Goal: Task Accomplishment & Management: Manage account settings

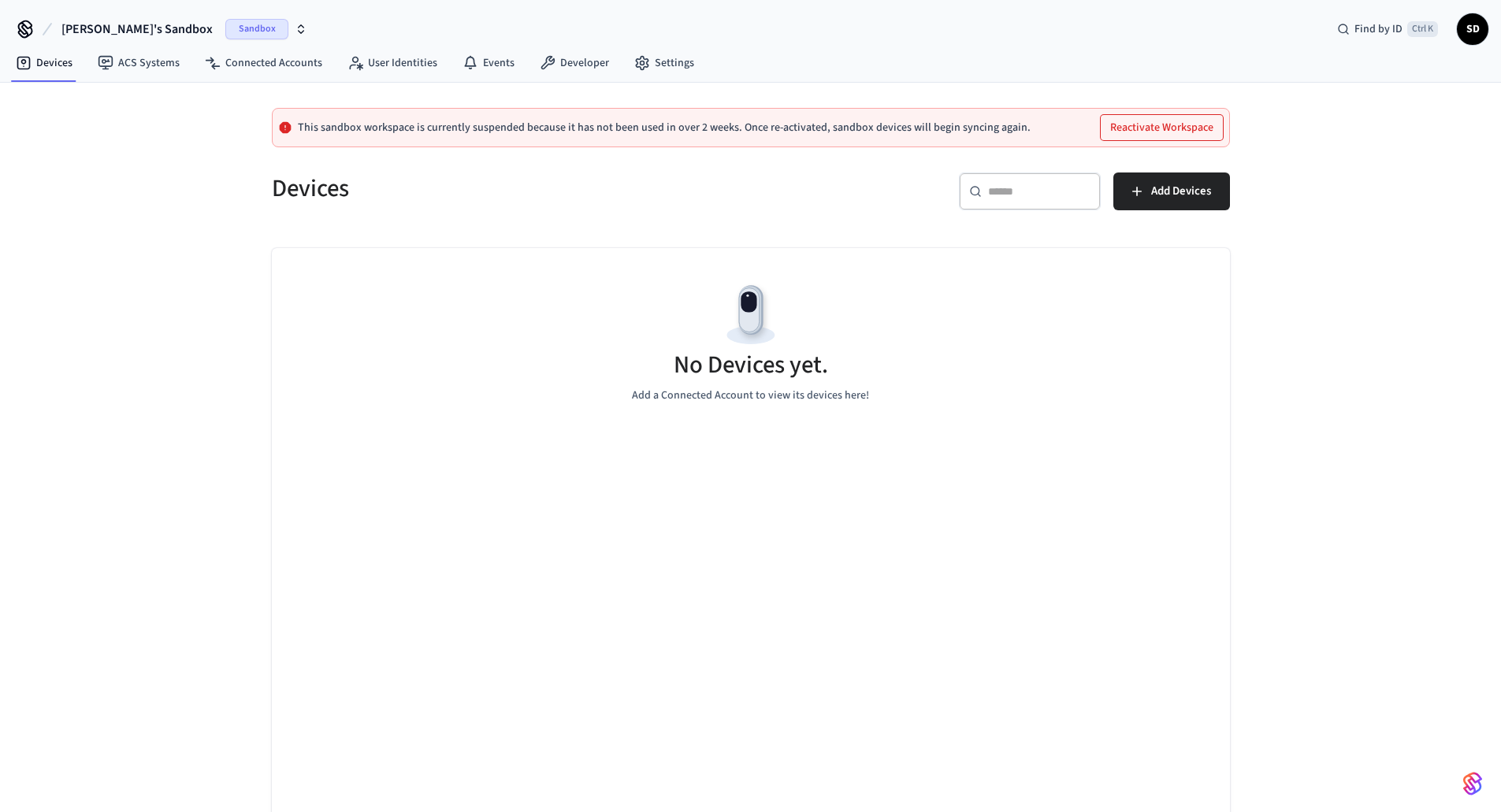
click at [225, 23] on span "Sandbox" at bounding box center [256, 29] width 63 height 21
click at [204, 89] on div "Paradise Golf Production" at bounding box center [146, 102] width 229 height 30
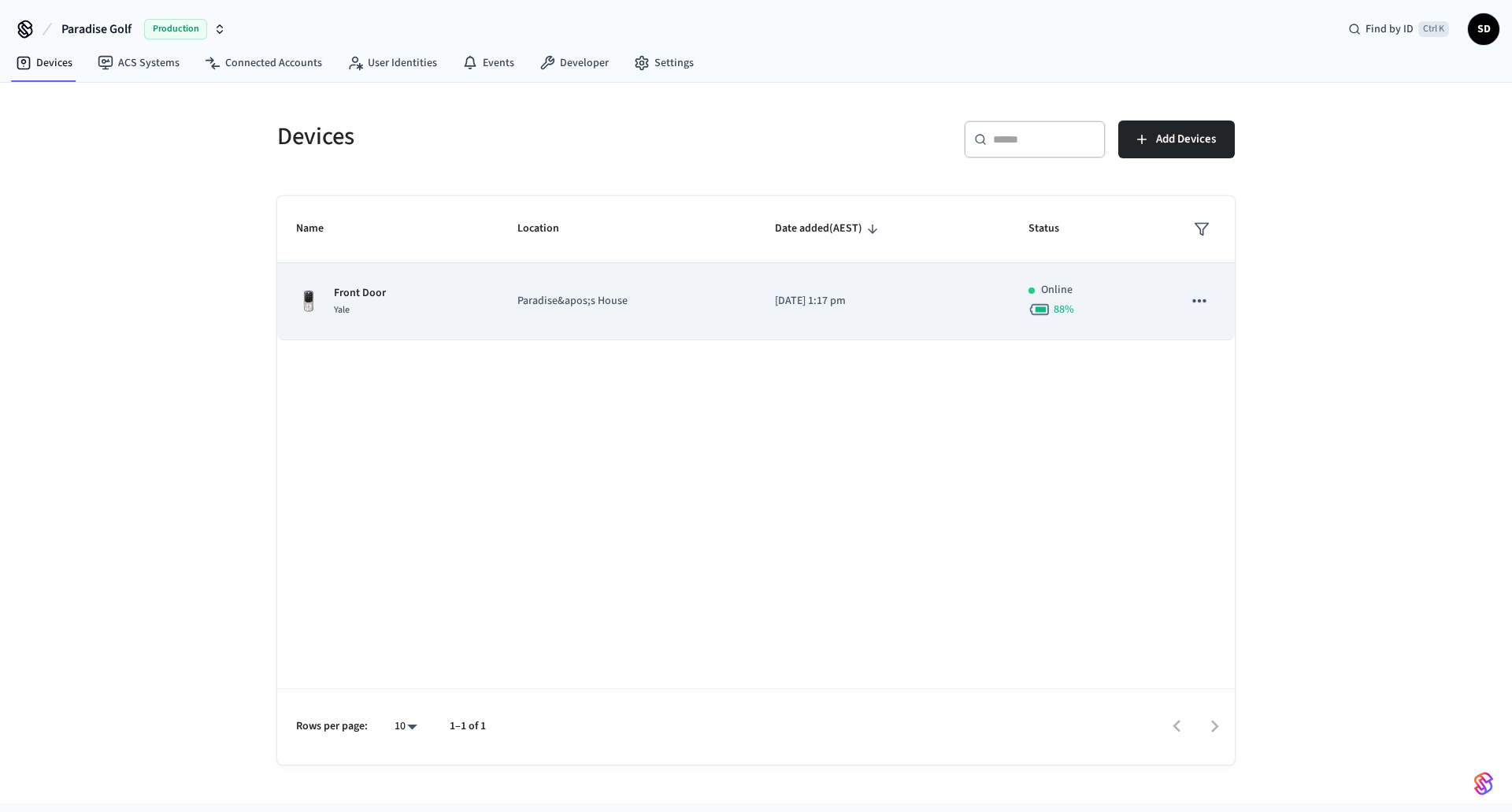
click at [476, 309] on div "Front Door Yale" at bounding box center [388, 301] width 183 height 33
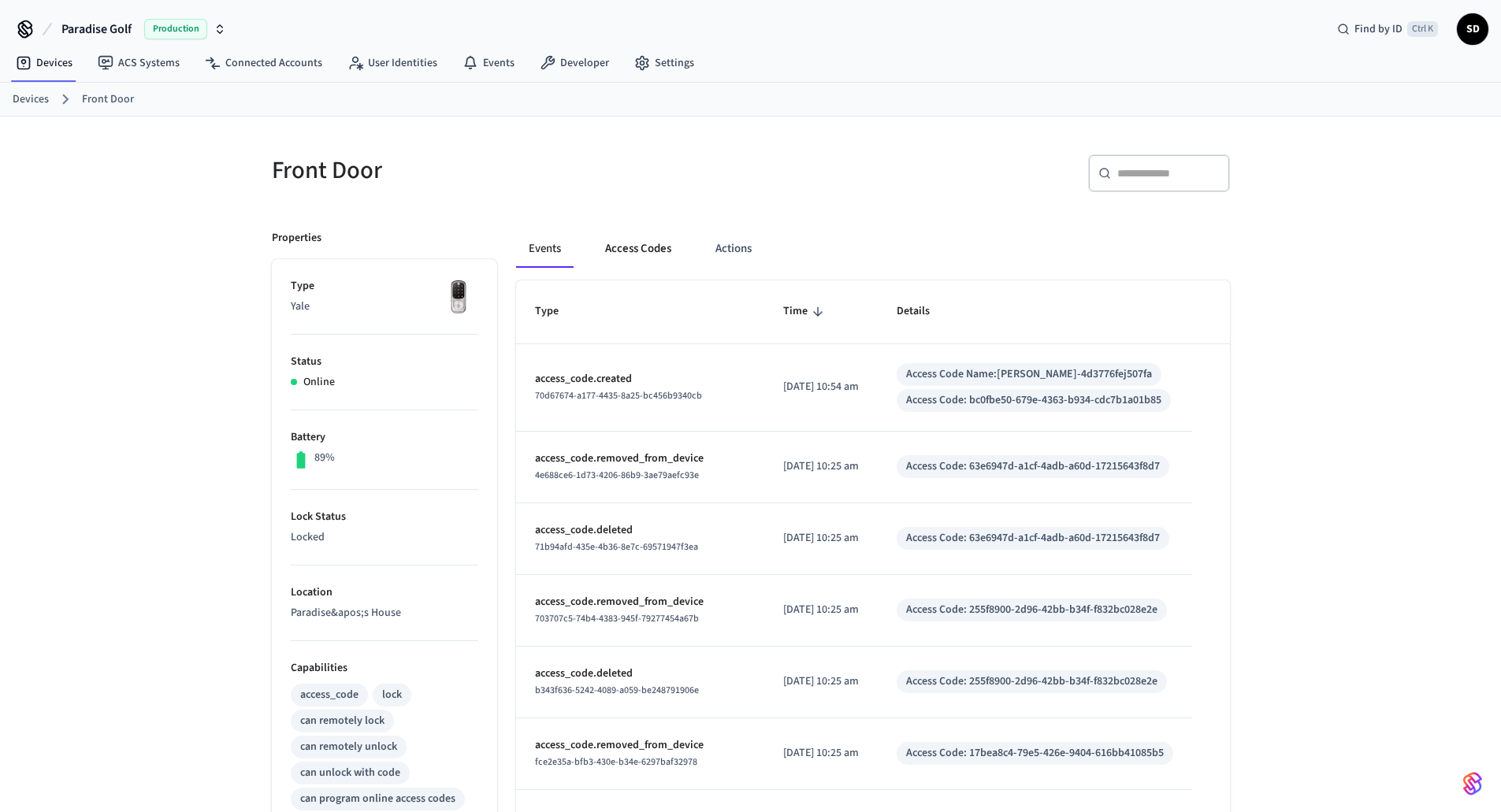
click at [643, 251] on button "Access Codes" at bounding box center [638, 249] width 91 height 38
